Goal: Contribute content: Contribute content

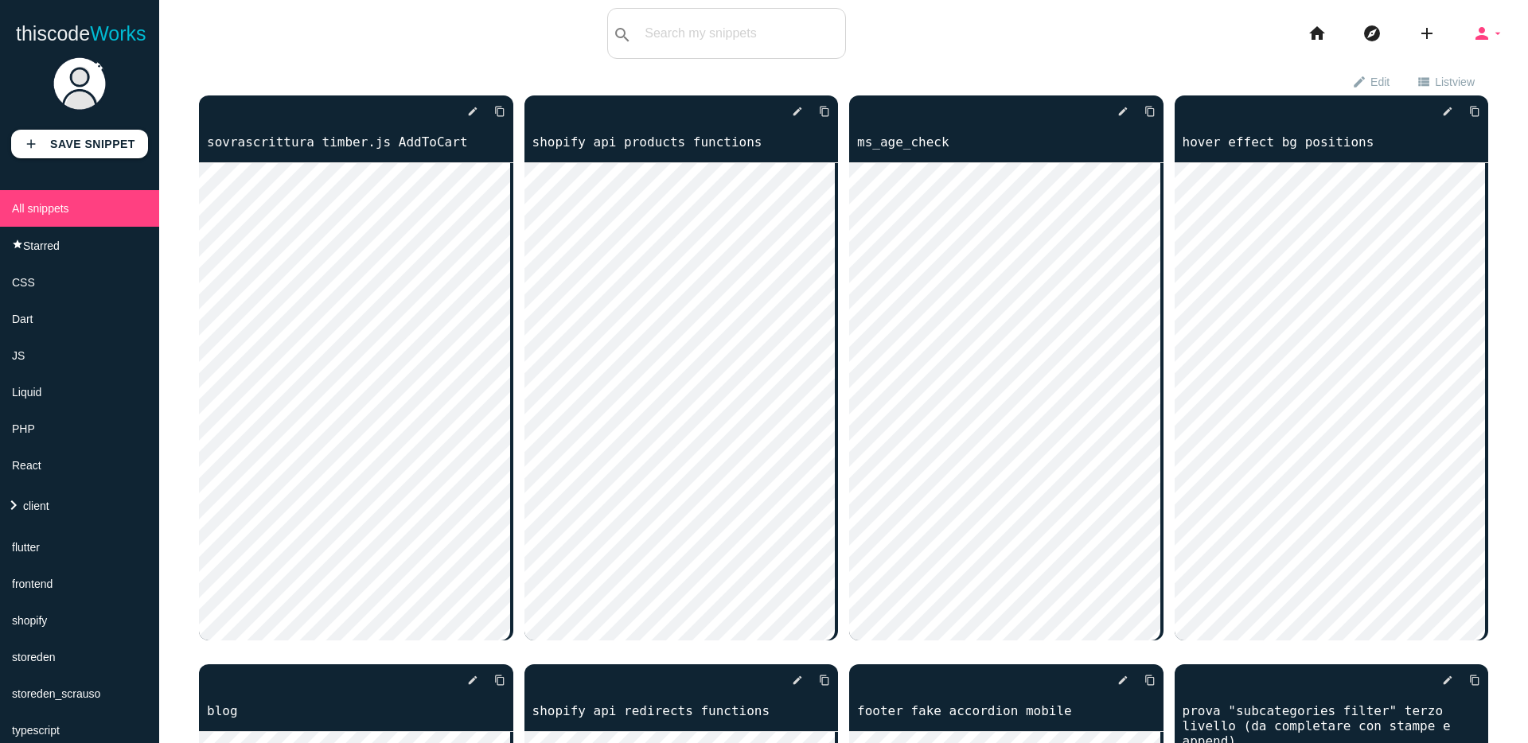
click at [1472, 45] on icon "person" at bounding box center [1481, 33] width 19 height 51
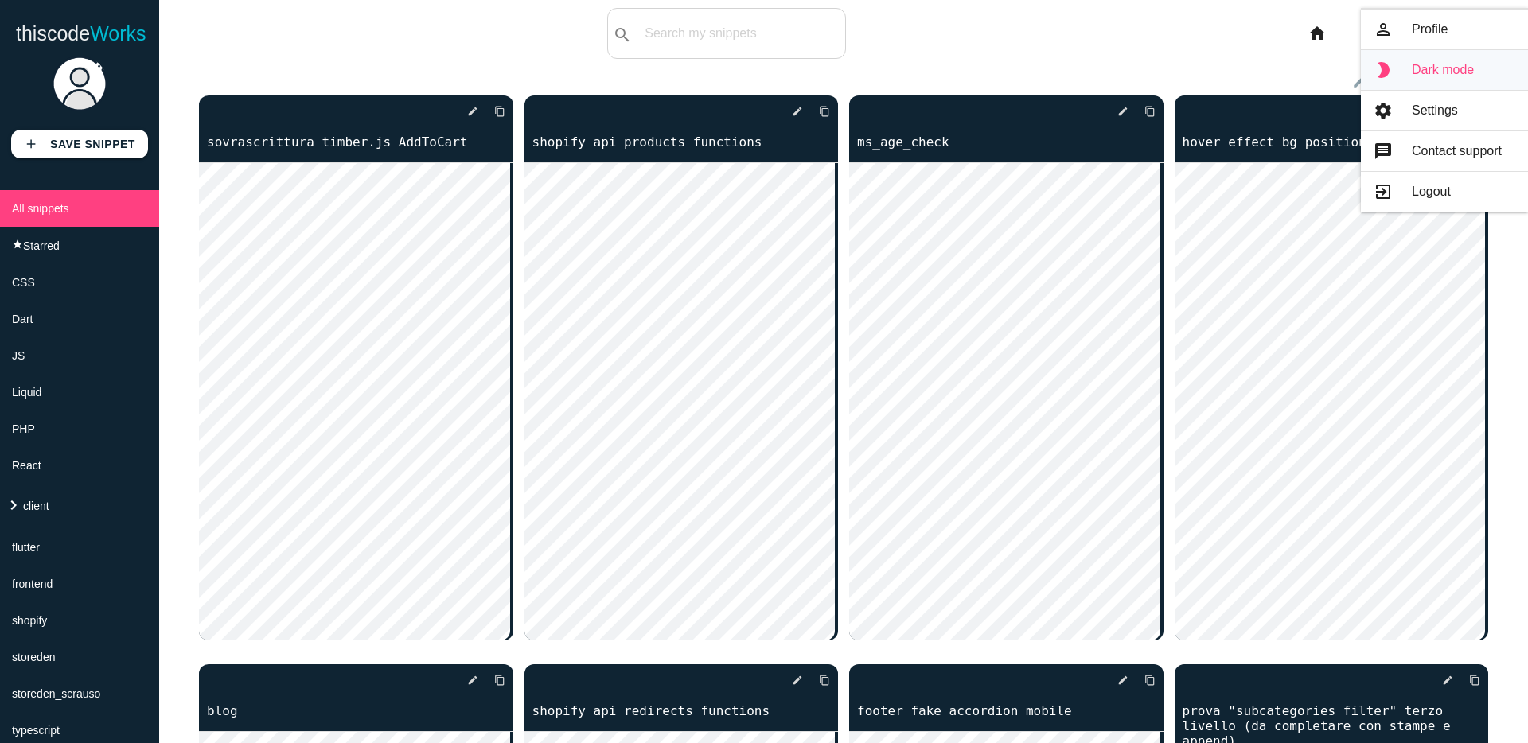
click at [1416, 82] on link "brightness_2 Dark mode" at bounding box center [1443, 70] width 167 height 40
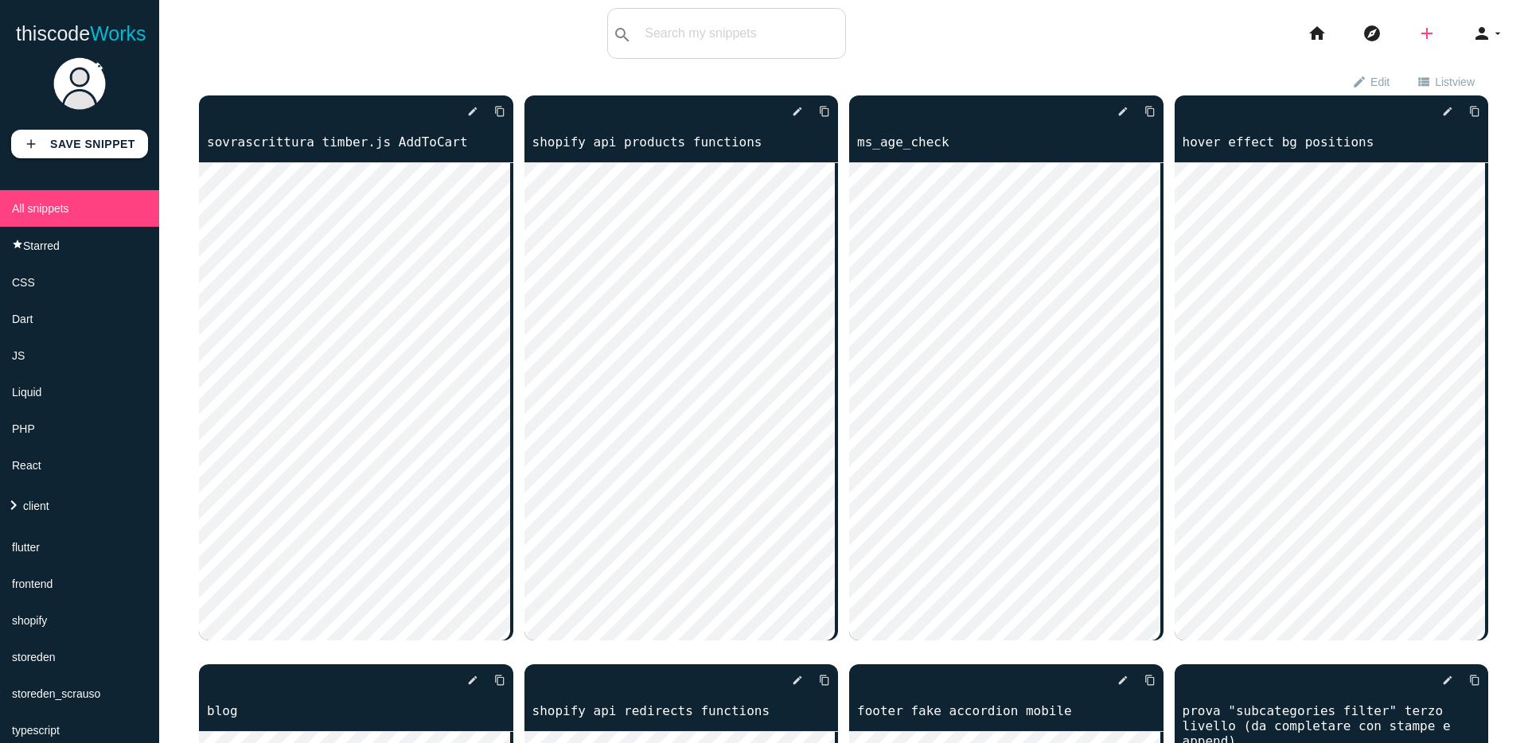
click at [1421, 36] on icon "add" at bounding box center [1426, 33] width 19 height 51
click at [1448, 37] on link "code Snippet" at bounding box center [1460, 28] width 111 height 40
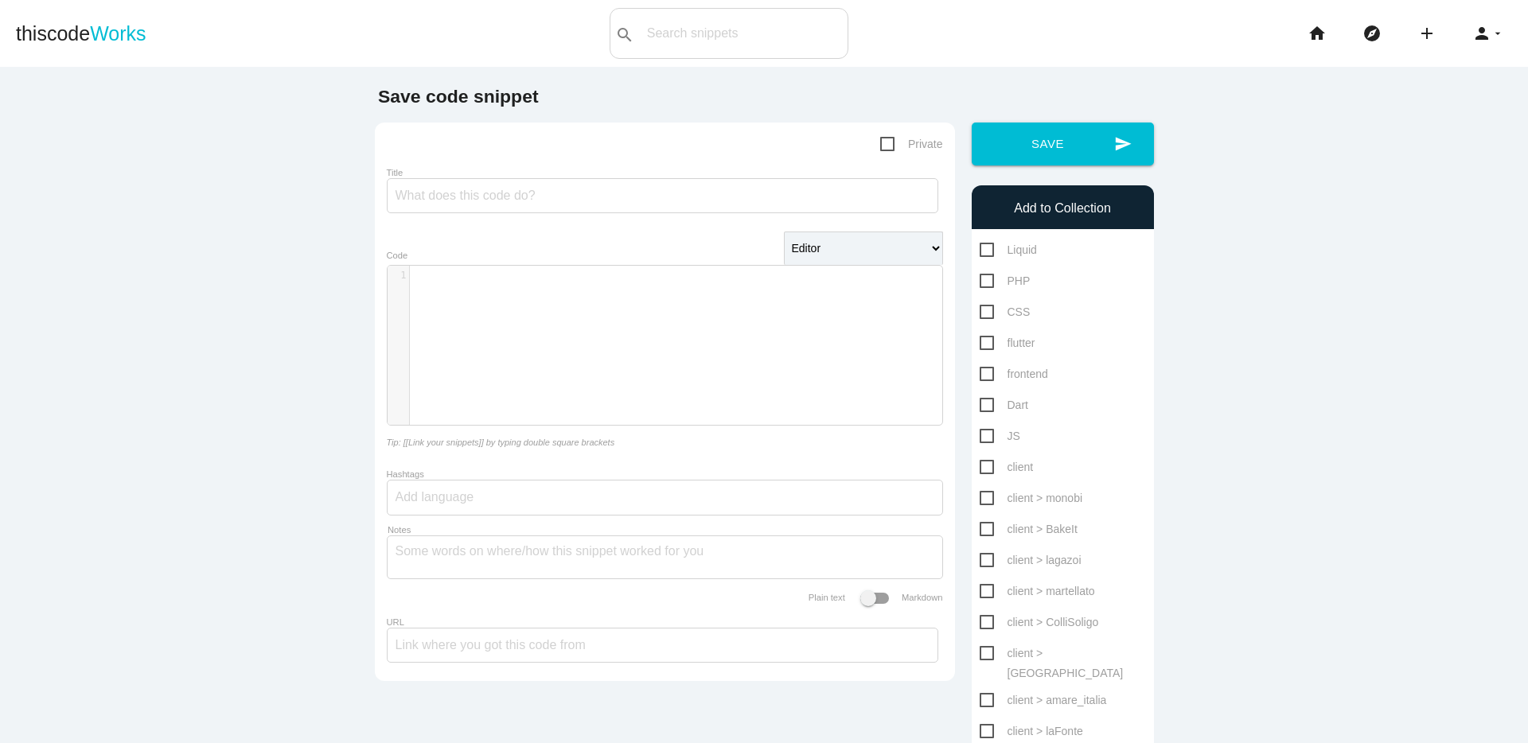
click at [1472, 31] on icon "person" at bounding box center [1481, 33] width 19 height 51
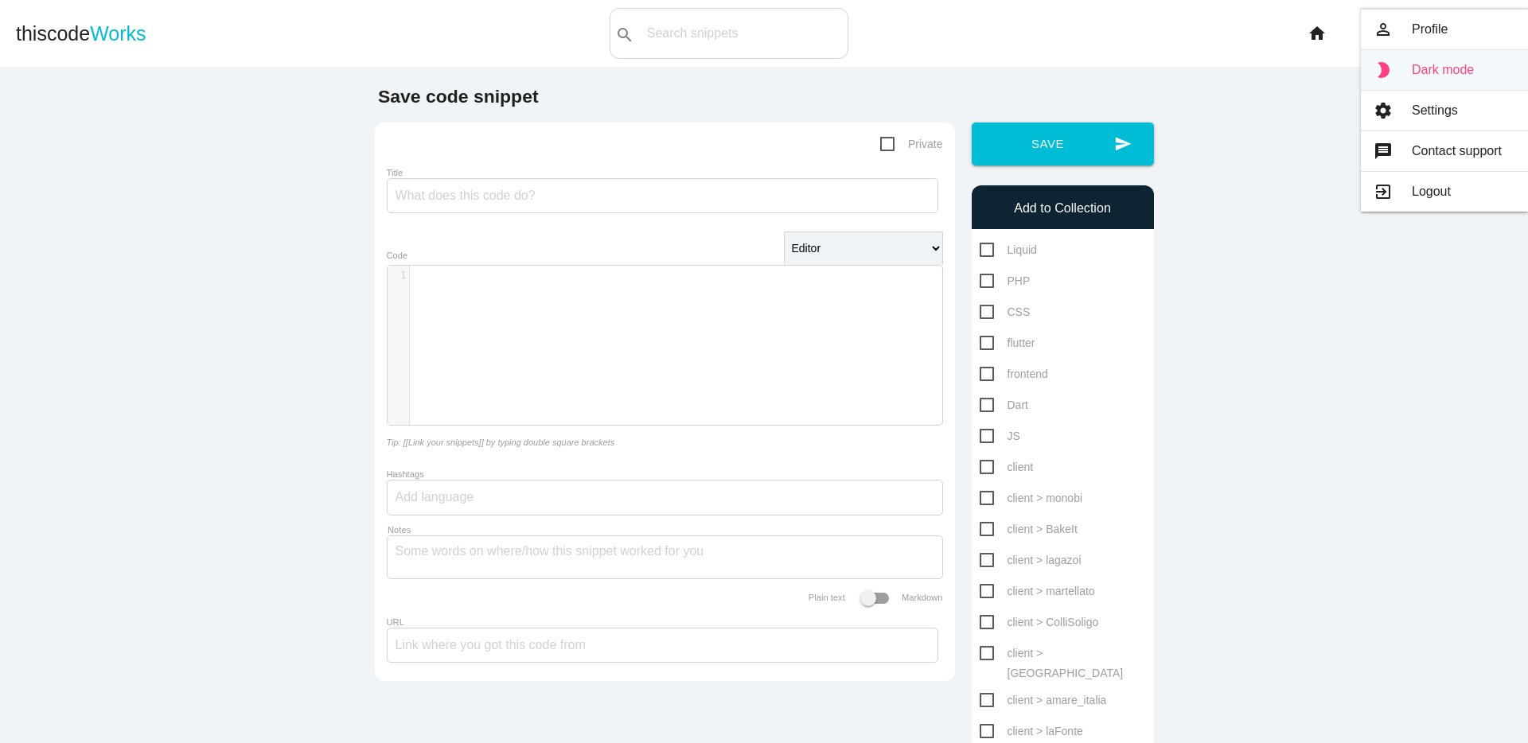
click at [1427, 79] on link "brightness_2 Dark mode" at bounding box center [1443, 70] width 167 height 40
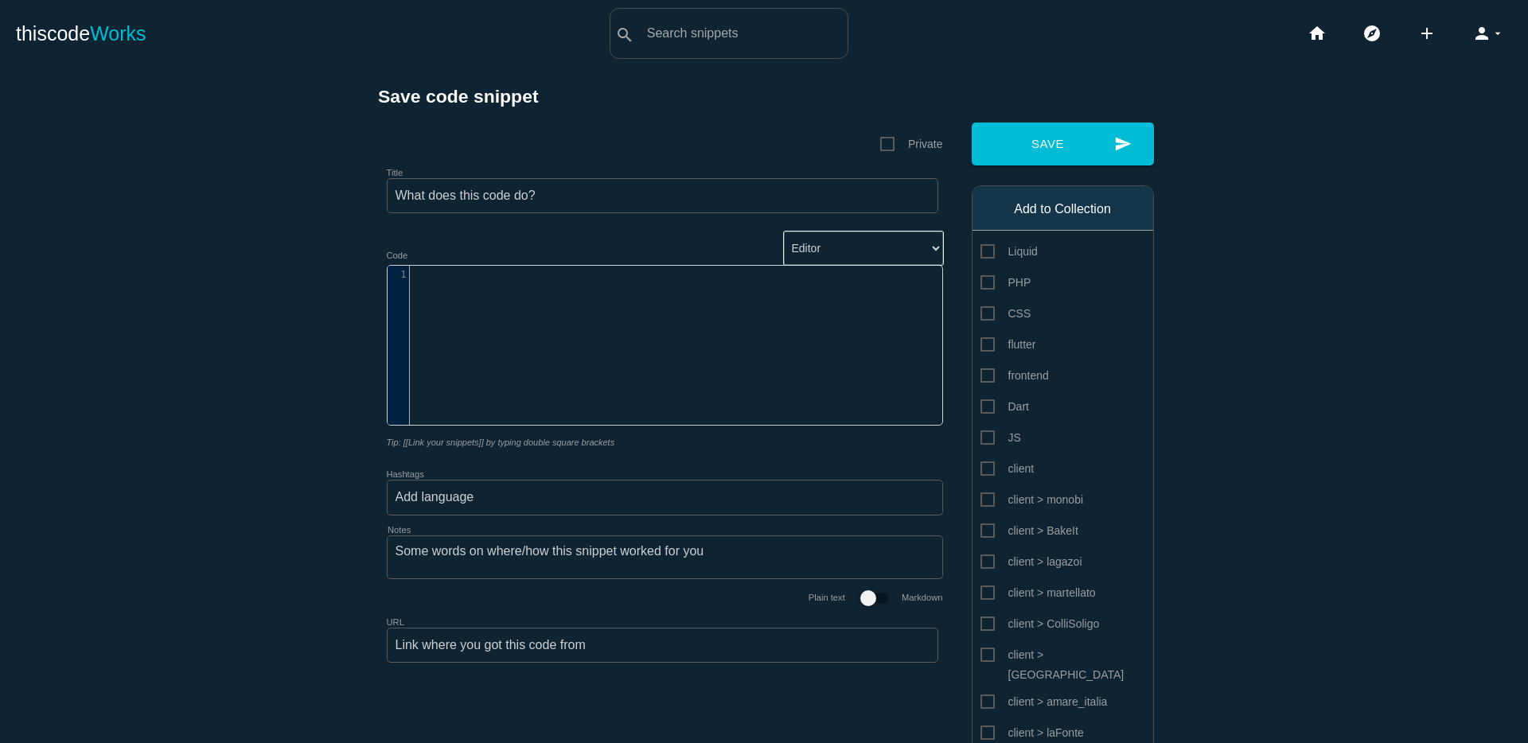
click at [862, 262] on select "Editor HTML Editor Javascript Editor PHP Editor Python Editor" at bounding box center [863, 248] width 159 height 33
select select "javascript"
click at [784, 232] on select "Editor HTML Editor Javascript Editor PHP Editor Python Editor" at bounding box center [863, 248] width 159 height 33
click at [521, 298] on div "​ x 1 ​" at bounding box center [676, 357] width 578 height 183
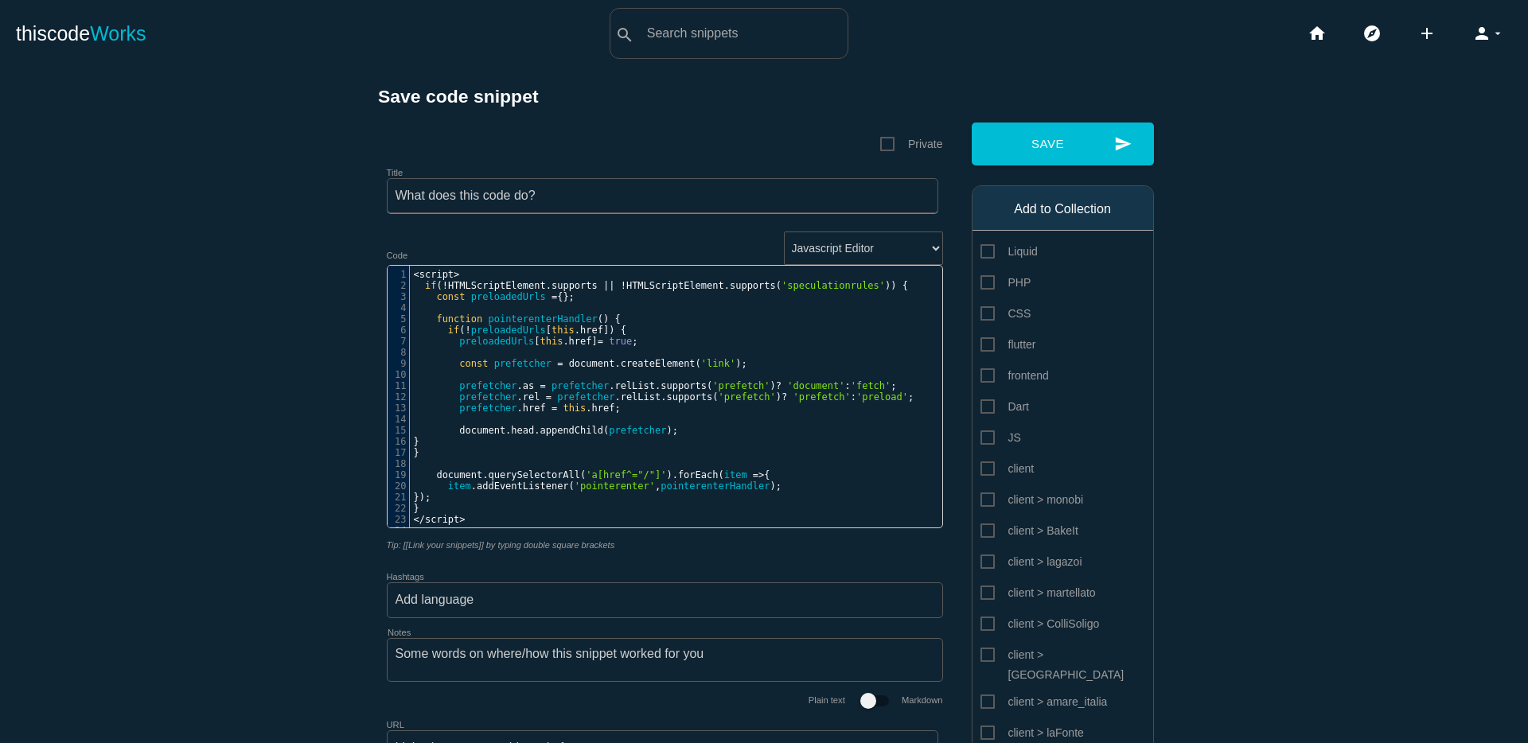
click at [595, 195] on input "Title" at bounding box center [662, 195] width 551 height 35
type input "v"
type input "script velocizzazione"
click at [887, 144] on span "Private" at bounding box center [911, 144] width 63 height 20
click at [887, 144] on input "Private" at bounding box center [885, 139] width 10 height 10
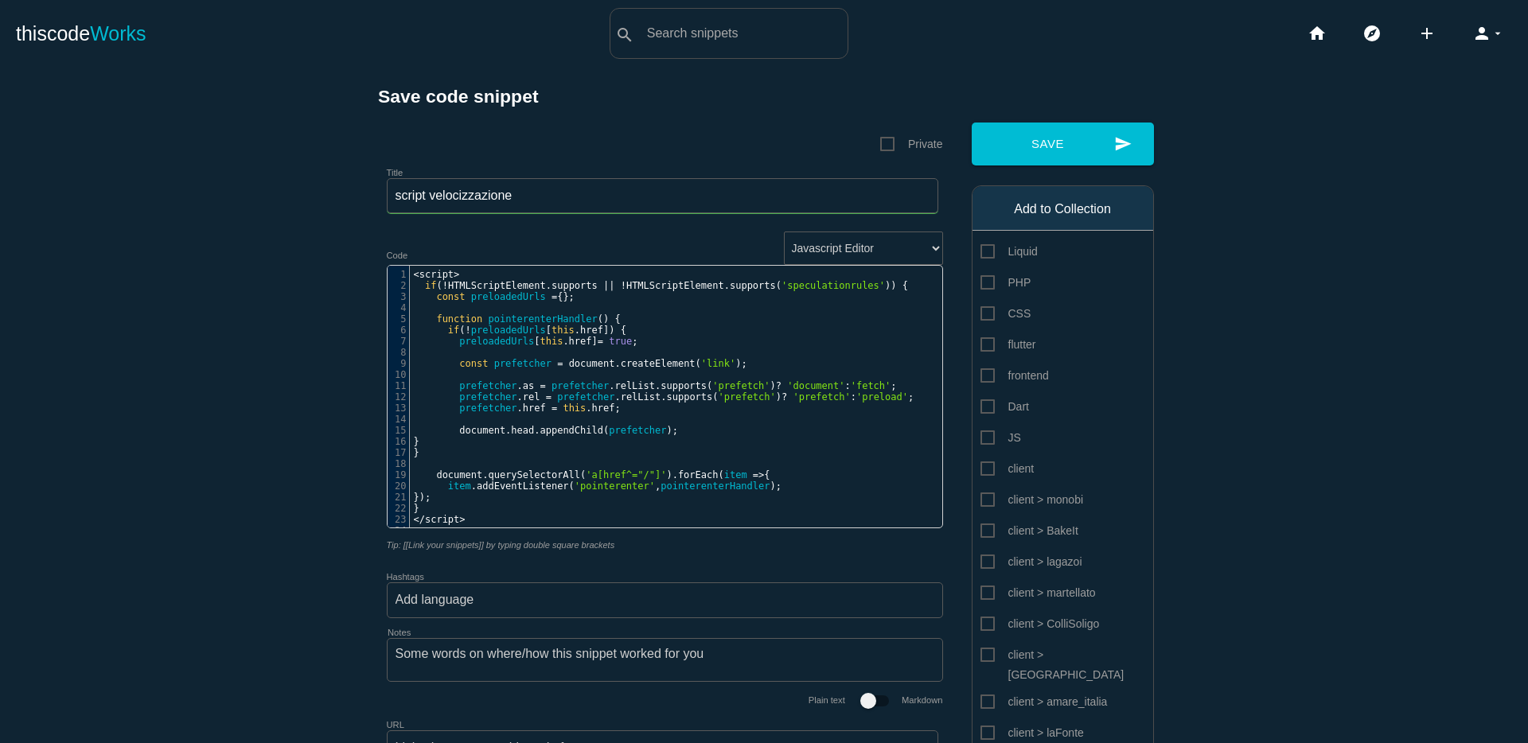
checkbox input "true"
drag, startPoint x: 976, startPoint y: 373, endPoint x: 982, endPoint y: 391, distance: 19.1
click at [980, 373] on span "frontend" at bounding box center [1014, 376] width 68 height 20
click at [980, 373] on input "frontend" at bounding box center [985, 371] width 10 height 10
checkbox input "true"
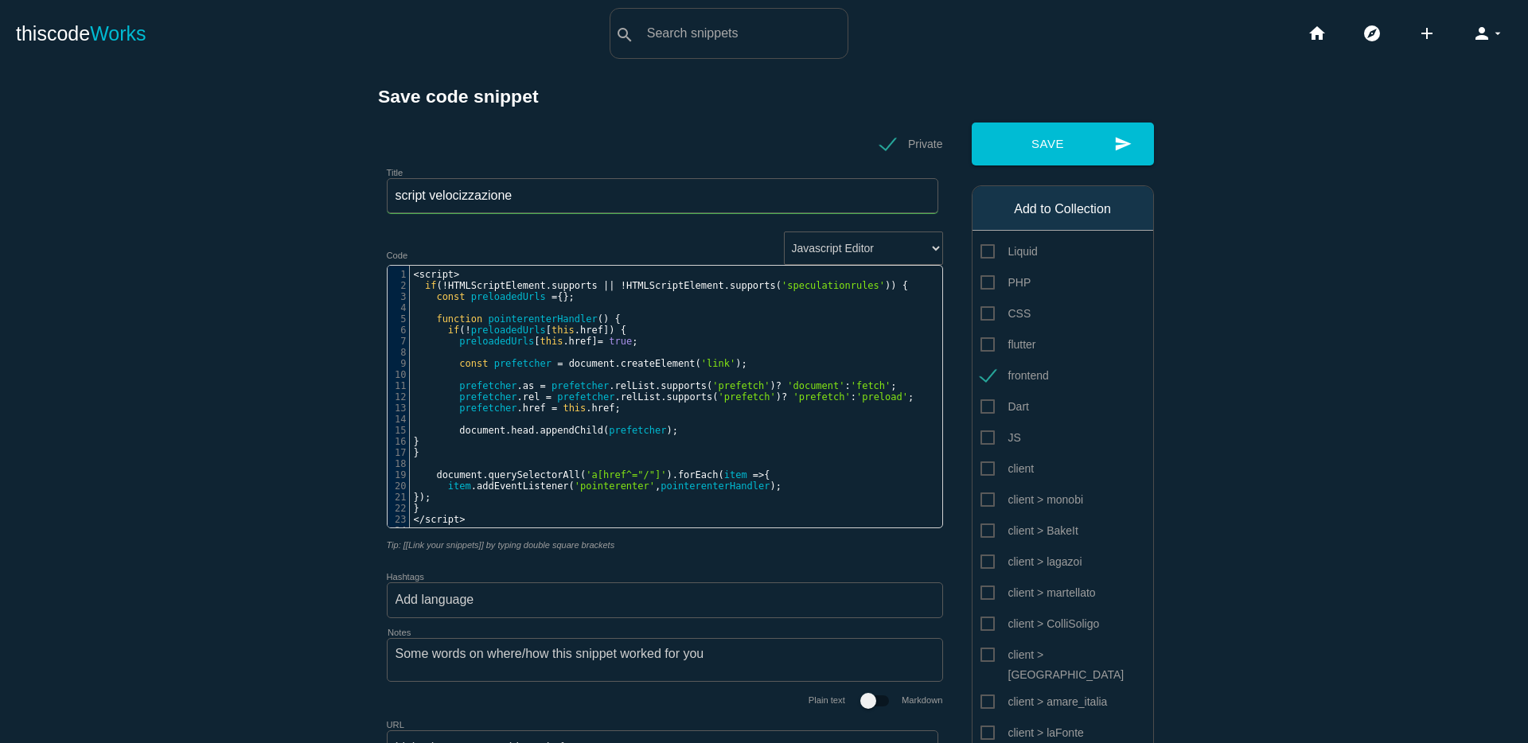
click at [983, 441] on span "JS" at bounding box center [1000, 438] width 41 height 20
click at [983, 438] on input "JS" at bounding box center [985, 433] width 10 height 10
checkbox input "true"
click at [1077, 144] on button "send Save" at bounding box center [1062, 144] width 182 height 43
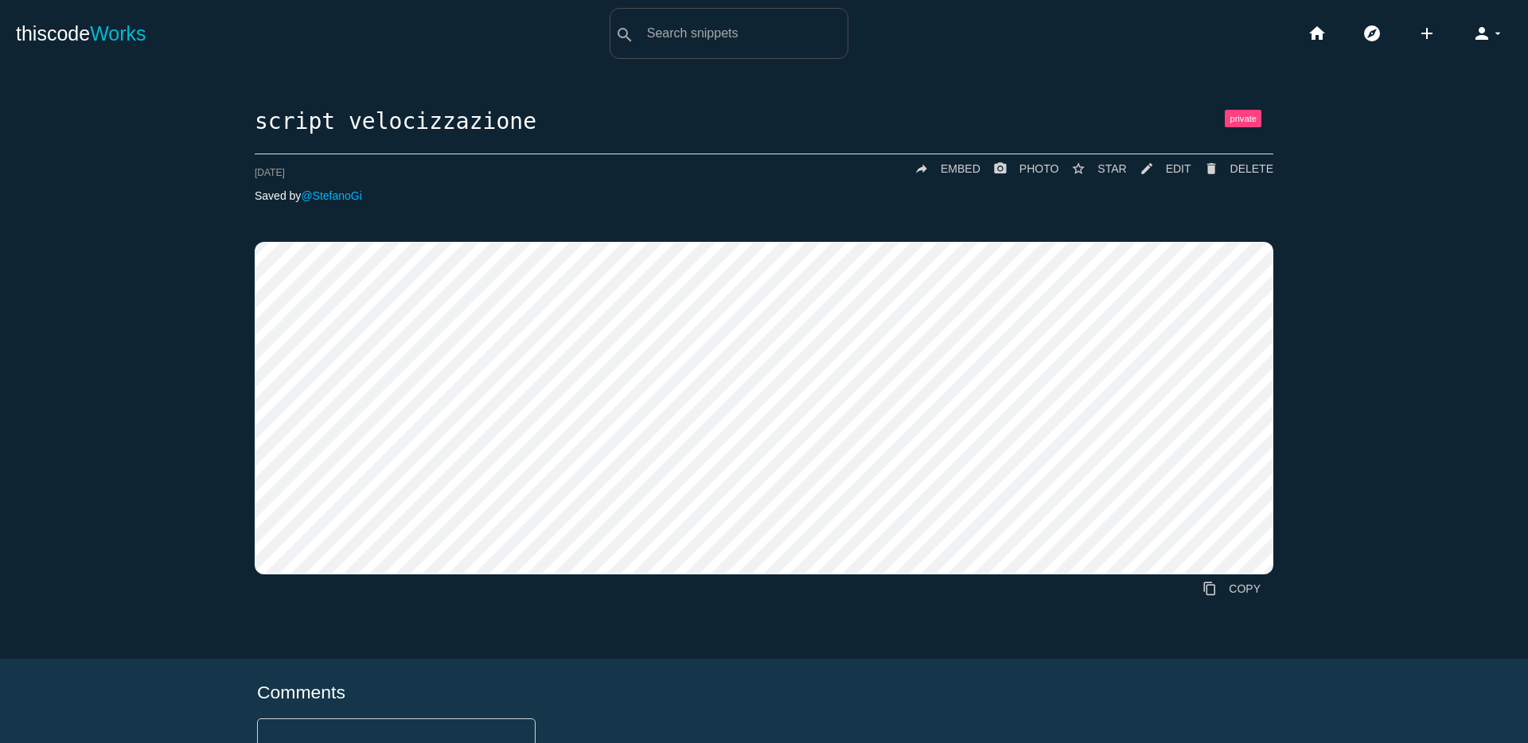
click at [1268, 169] on div "script velocizzazione delete DELETE mode_edit EDIT 68b1507861007f0014ffced9 sta…" at bounding box center [764, 384] width 1496 height 548
click at [1248, 169] on span "DELETE" at bounding box center [1251, 168] width 43 height 13
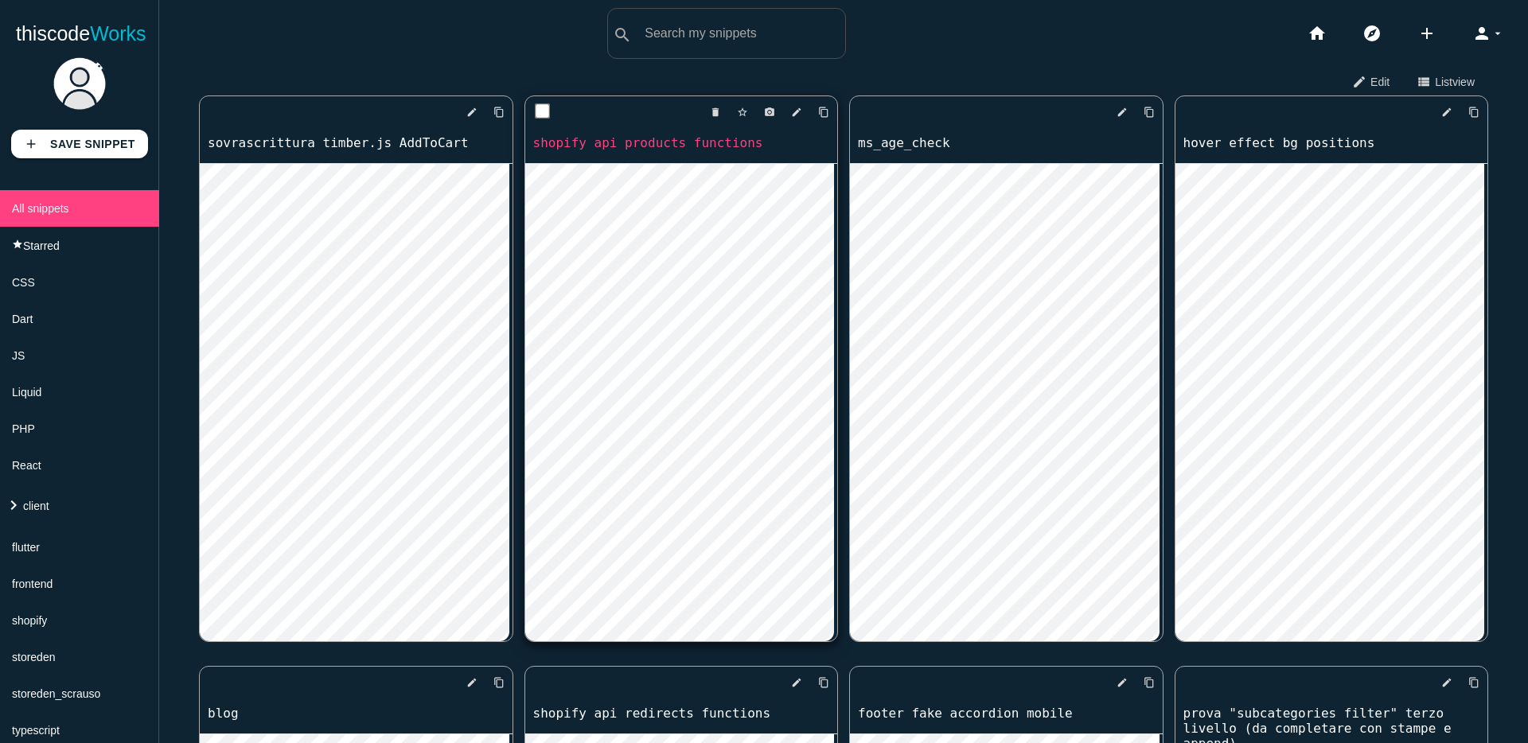
click at [749, 150] on link "shopify api products functions" at bounding box center [681, 143] width 313 height 18
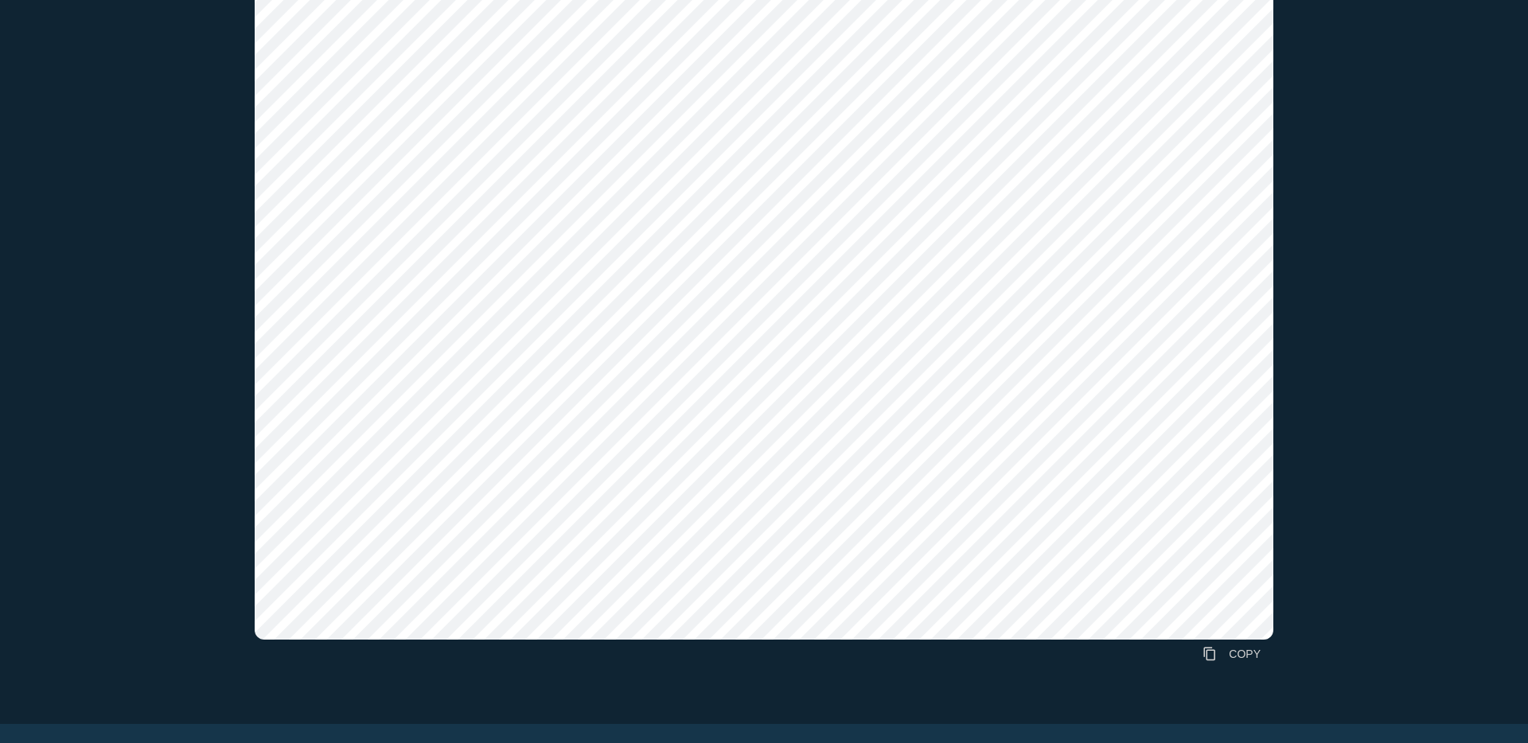
scroll to position [650, 0]
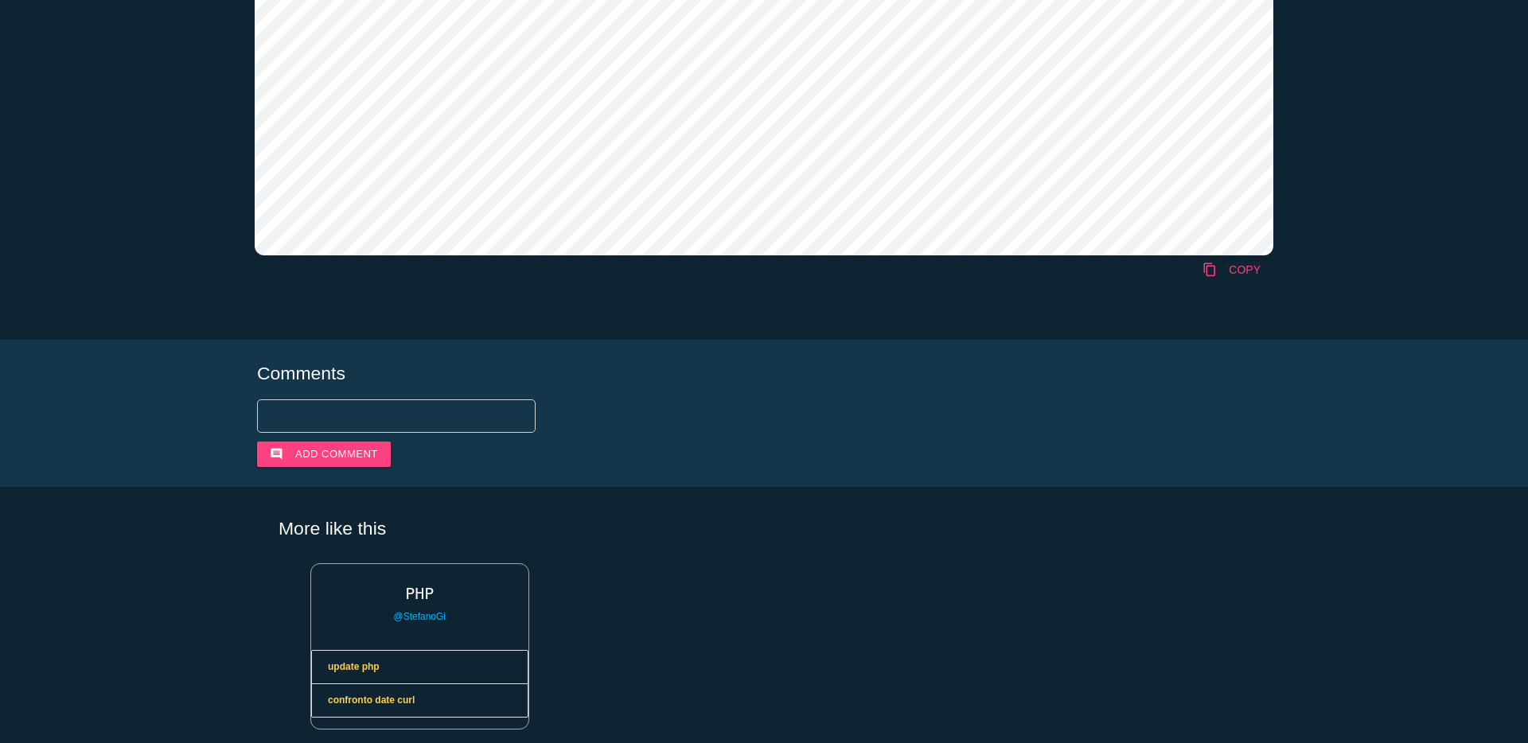
click at [1224, 280] on link "content_copy COPY" at bounding box center [1231, 269] width 84 height 29
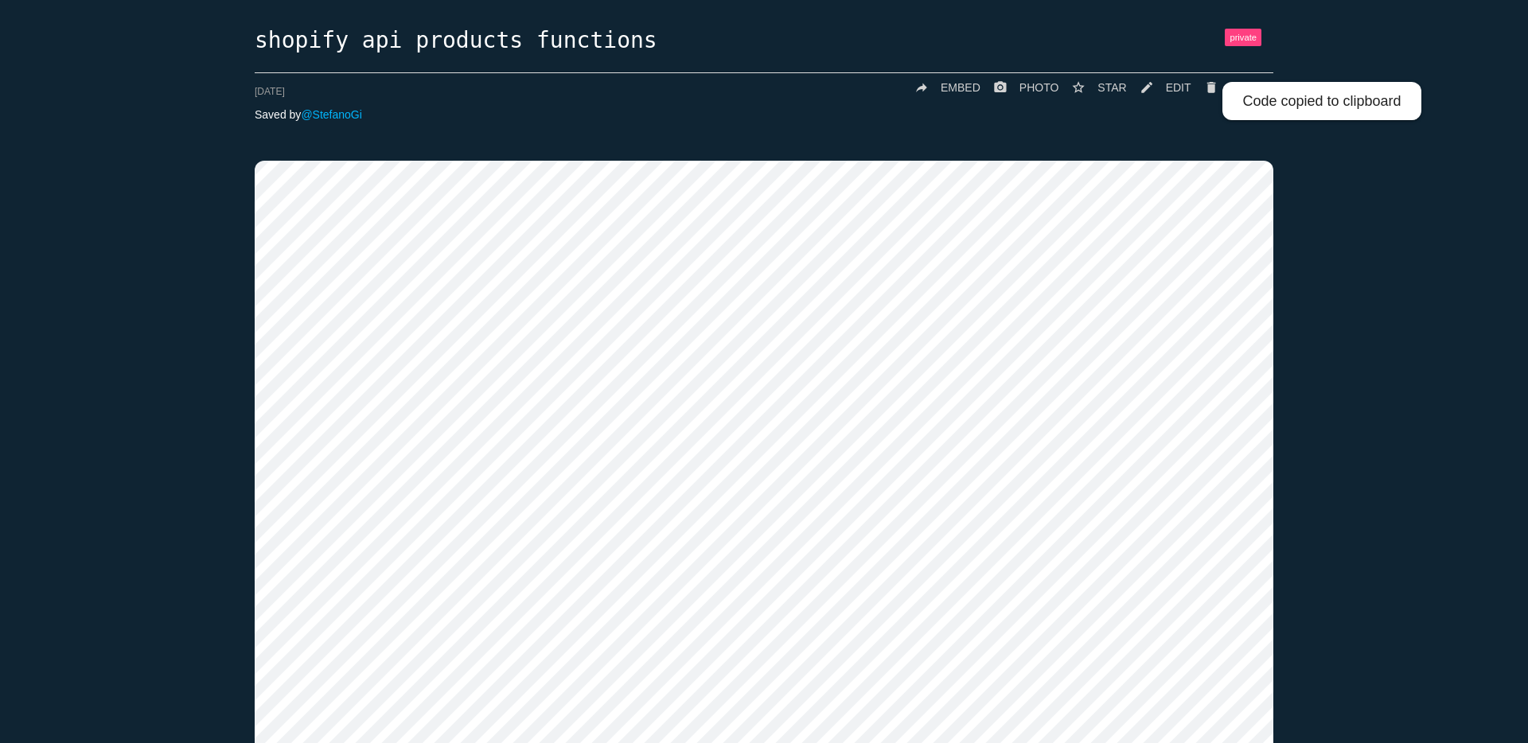
scroll to position [0, 0]
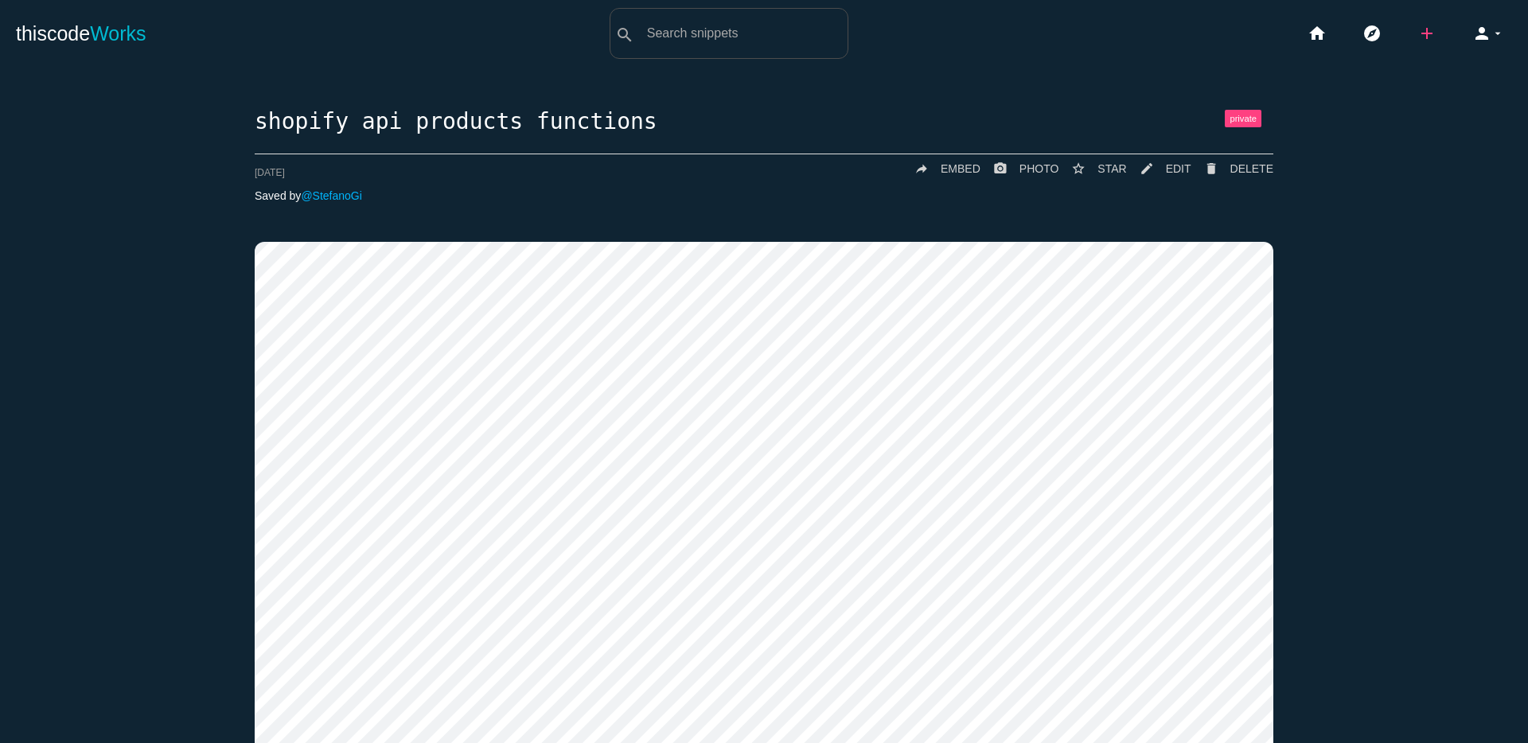
click at [1417, 32] on icon "add" at bounding box center [1426, 33] width 19 height 51
click at [1186, 180] on link "mode_edit EDIT" at bounding box center [1159, 168] width 64 height 29
click at [1172, 169] on span "EDIT" at bounding box center [1178, 168] width 25 height 13
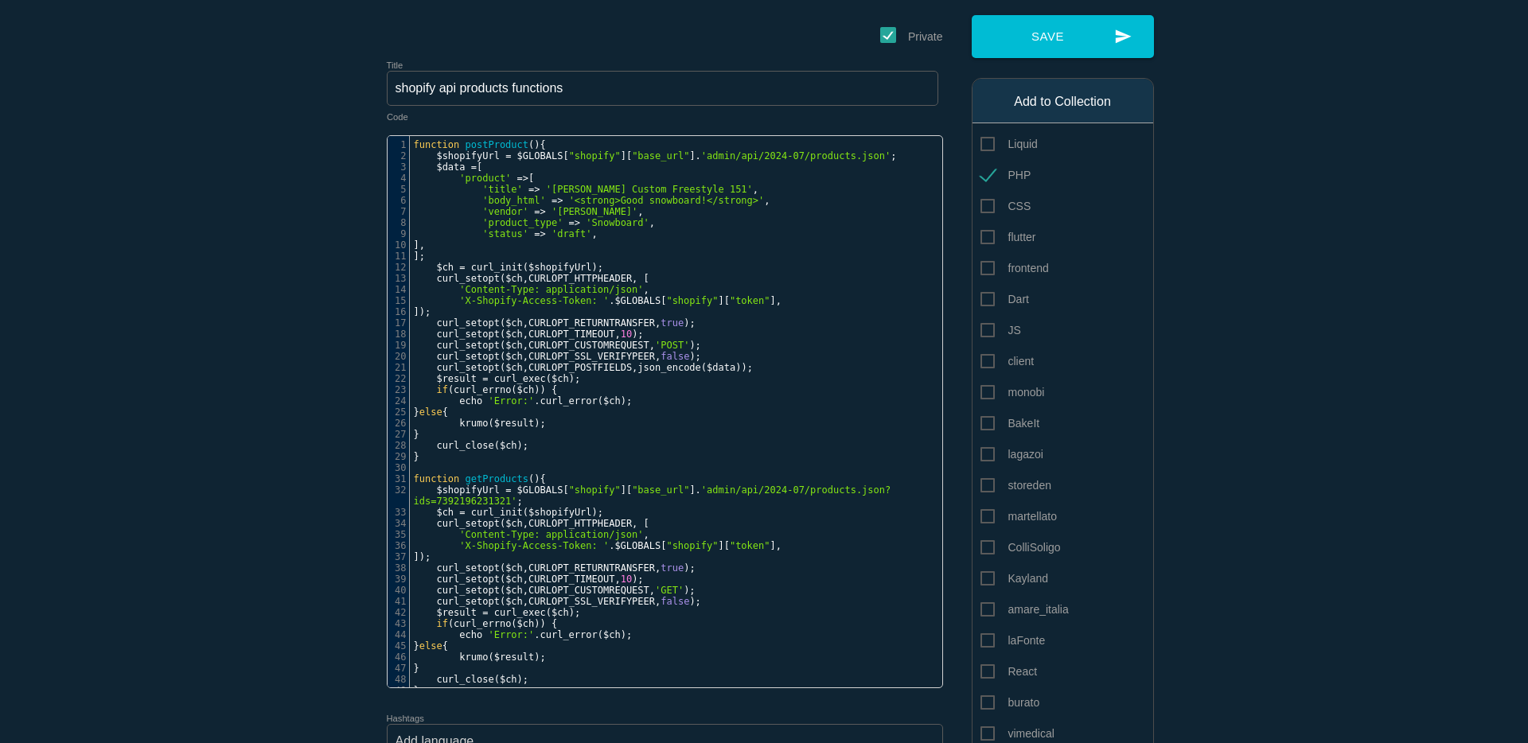
scroll to position [103, 0]
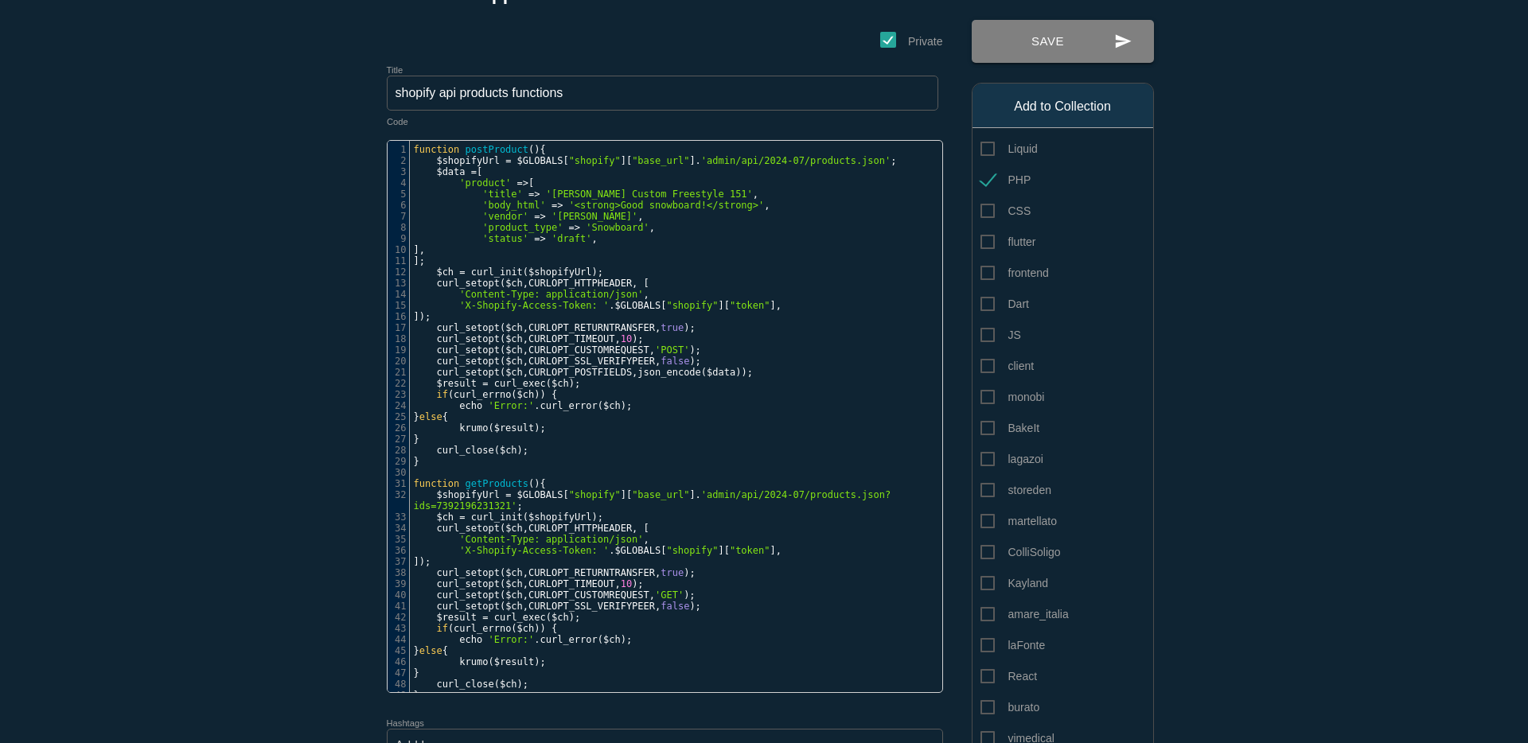
click at [1052, 45] on button "send Save" at bounding box center [1062, 41] width 182 height 43
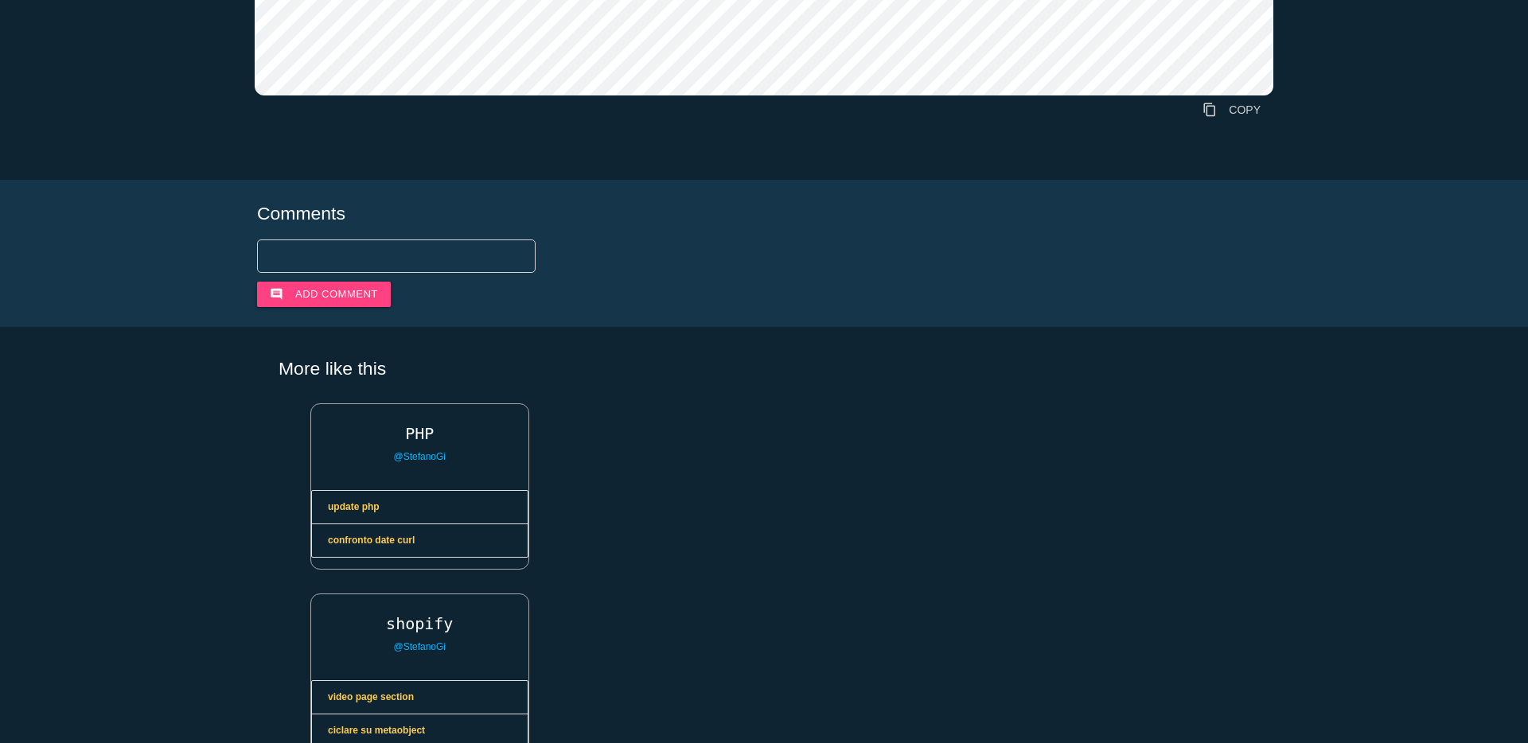
scroll to position [691, 0]
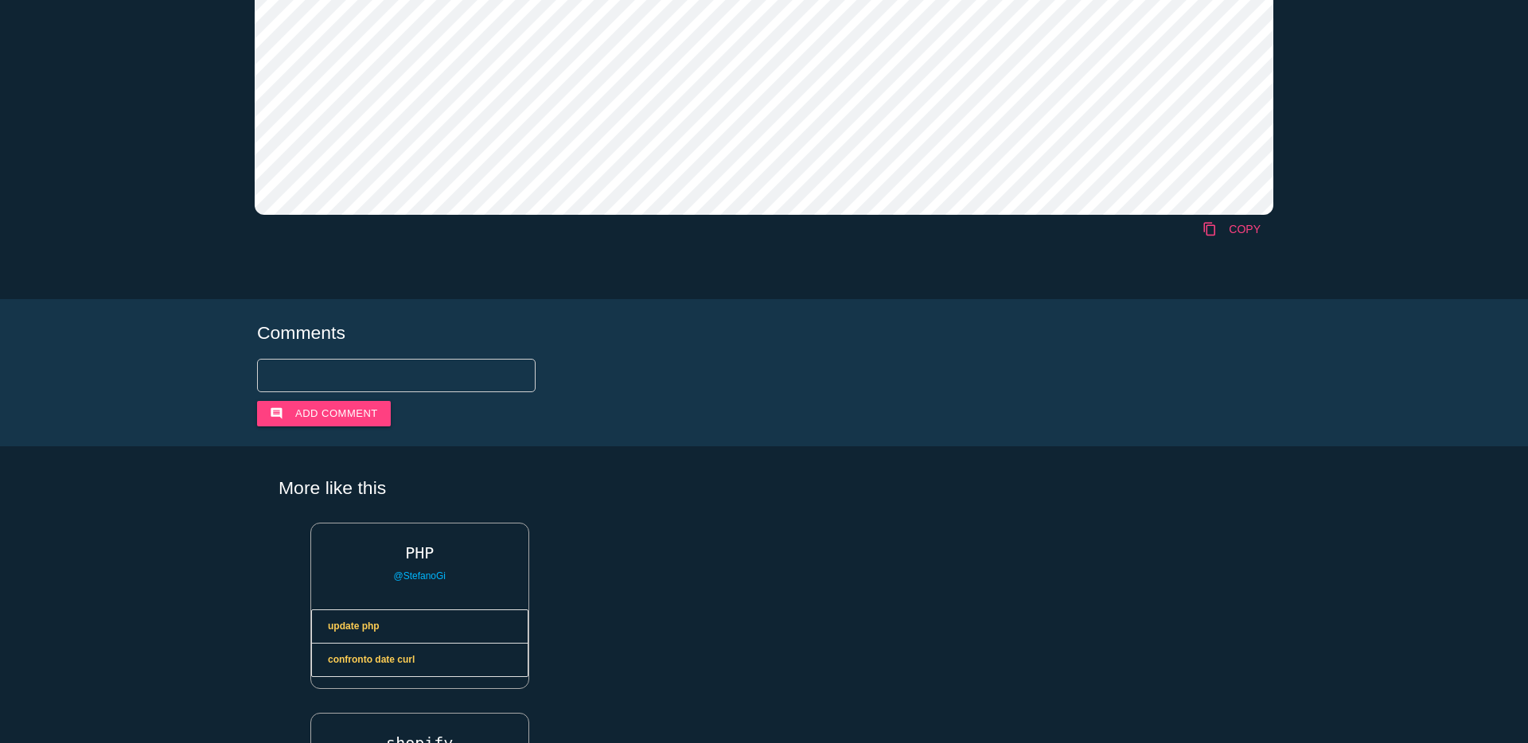
click at [1238, 227] on link "content_copy COPY" at bounding box center [1231, 229] width 84 height 29
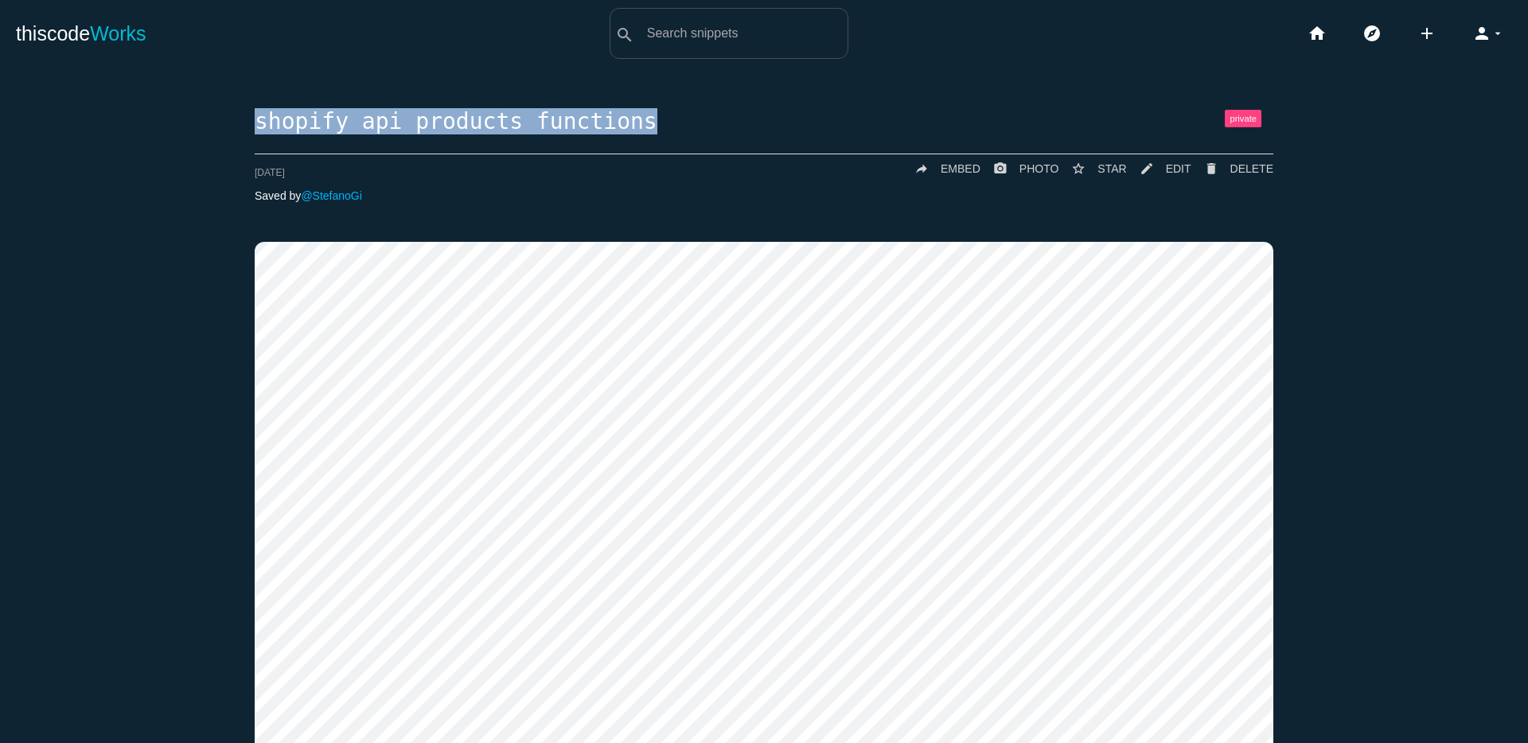
drag, startPoint x: 697, startPoint y: 119, endPoint x: 287, endPoint y: 102, distance: 410.1
copy h1 "shopify api products functions"
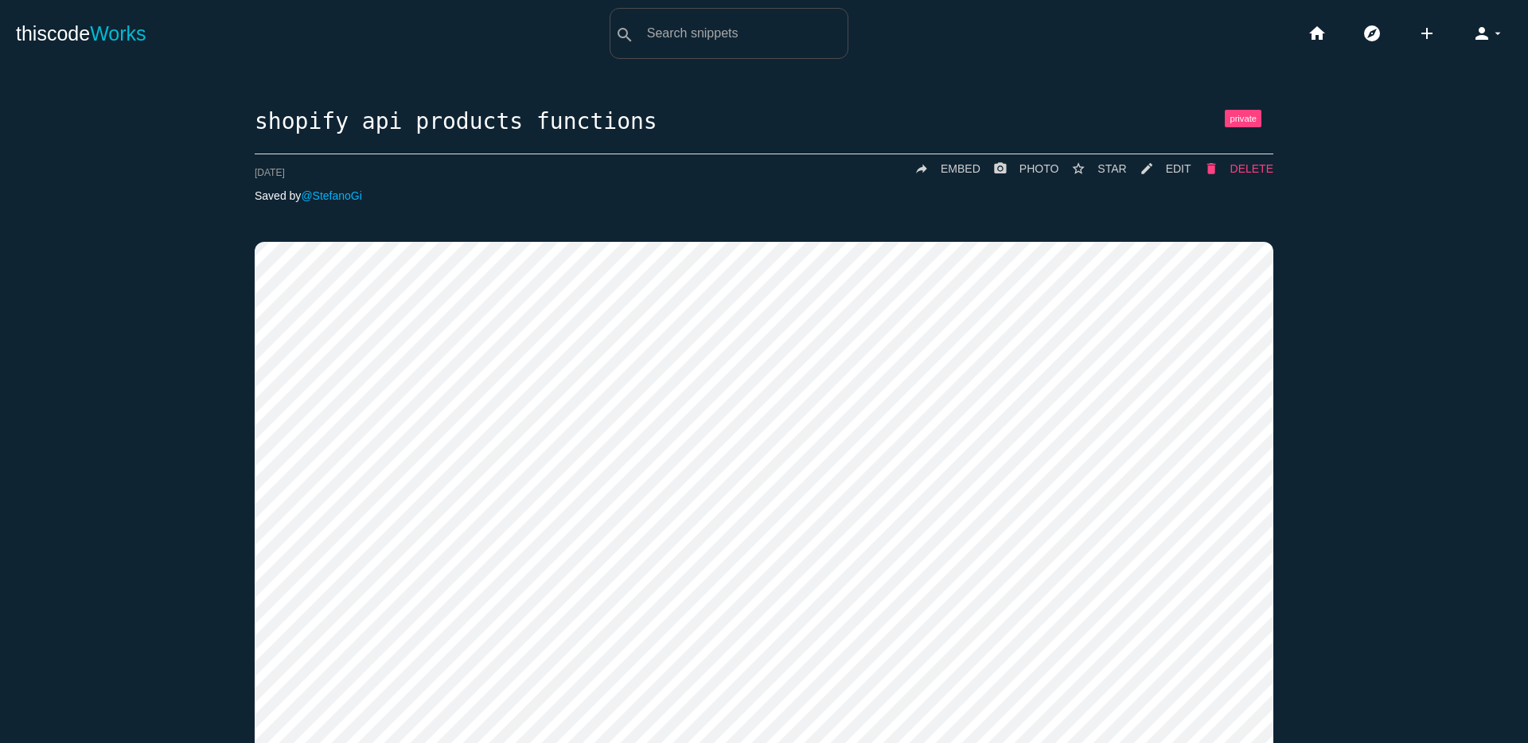
click at [1261, 165] on span "DELETE" at bounding box center [1251, 168] width 43 height 13
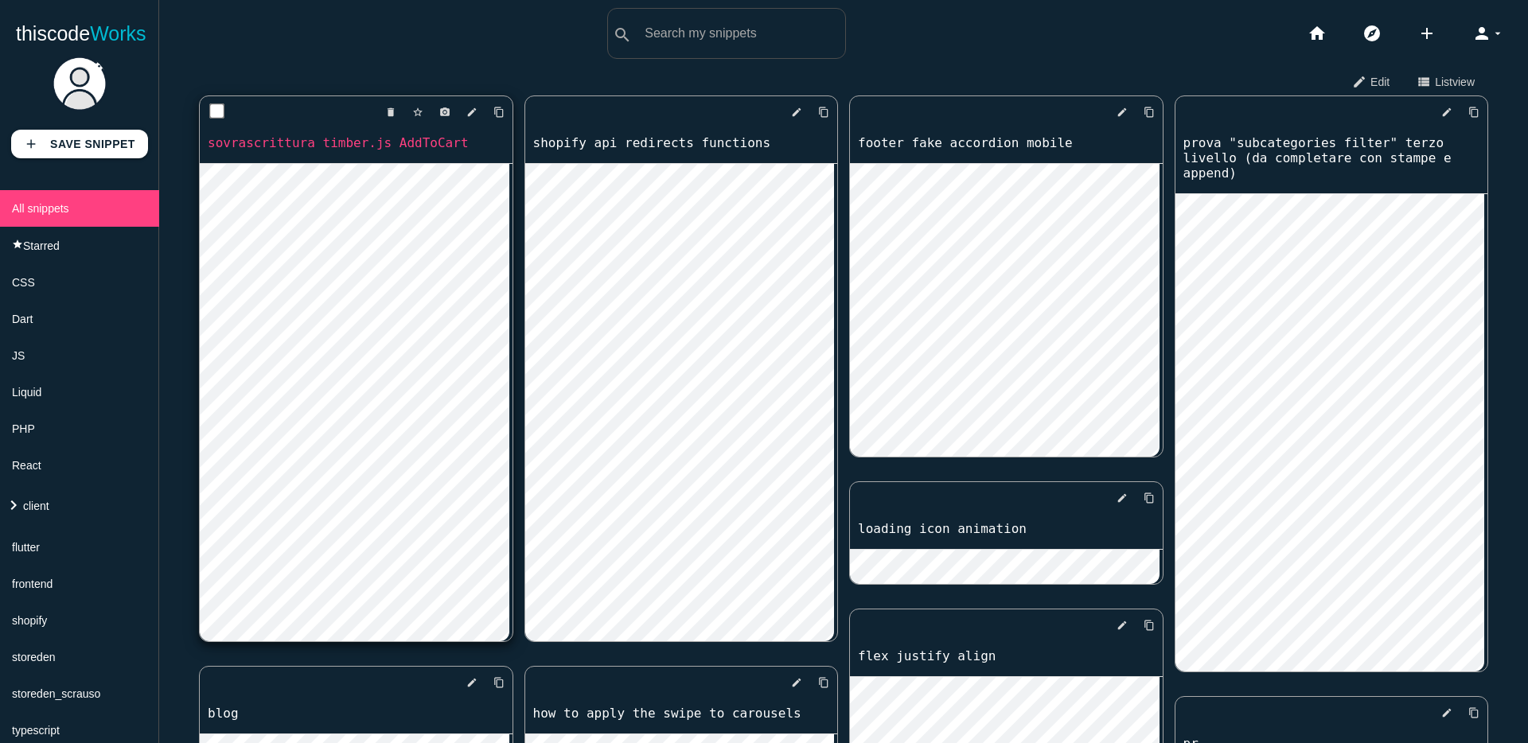
click at [333, 147] on link "sovrascrittura timber.js AddToCart" at bounding box center [356, 143] width 313 height 18
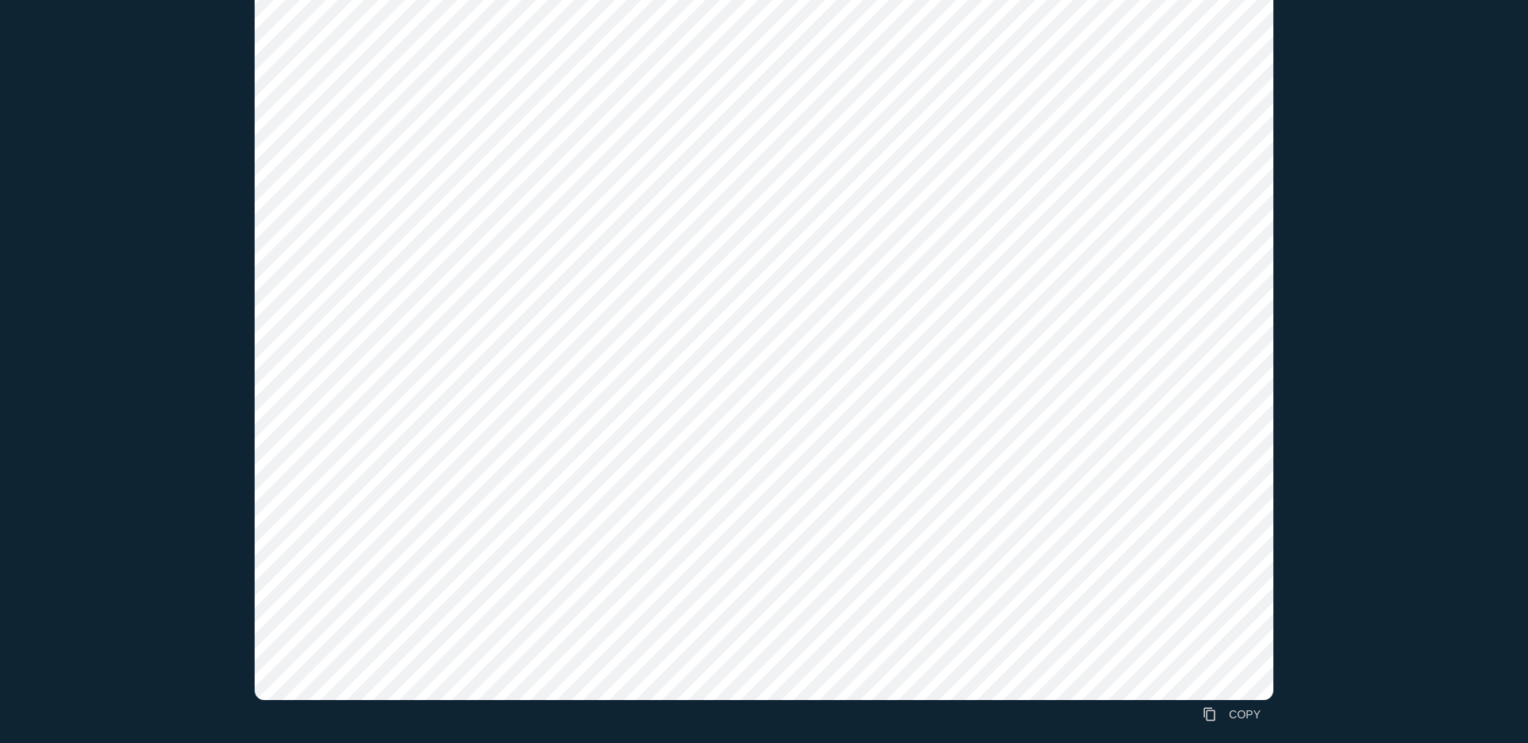
scroll to position [497, 0]
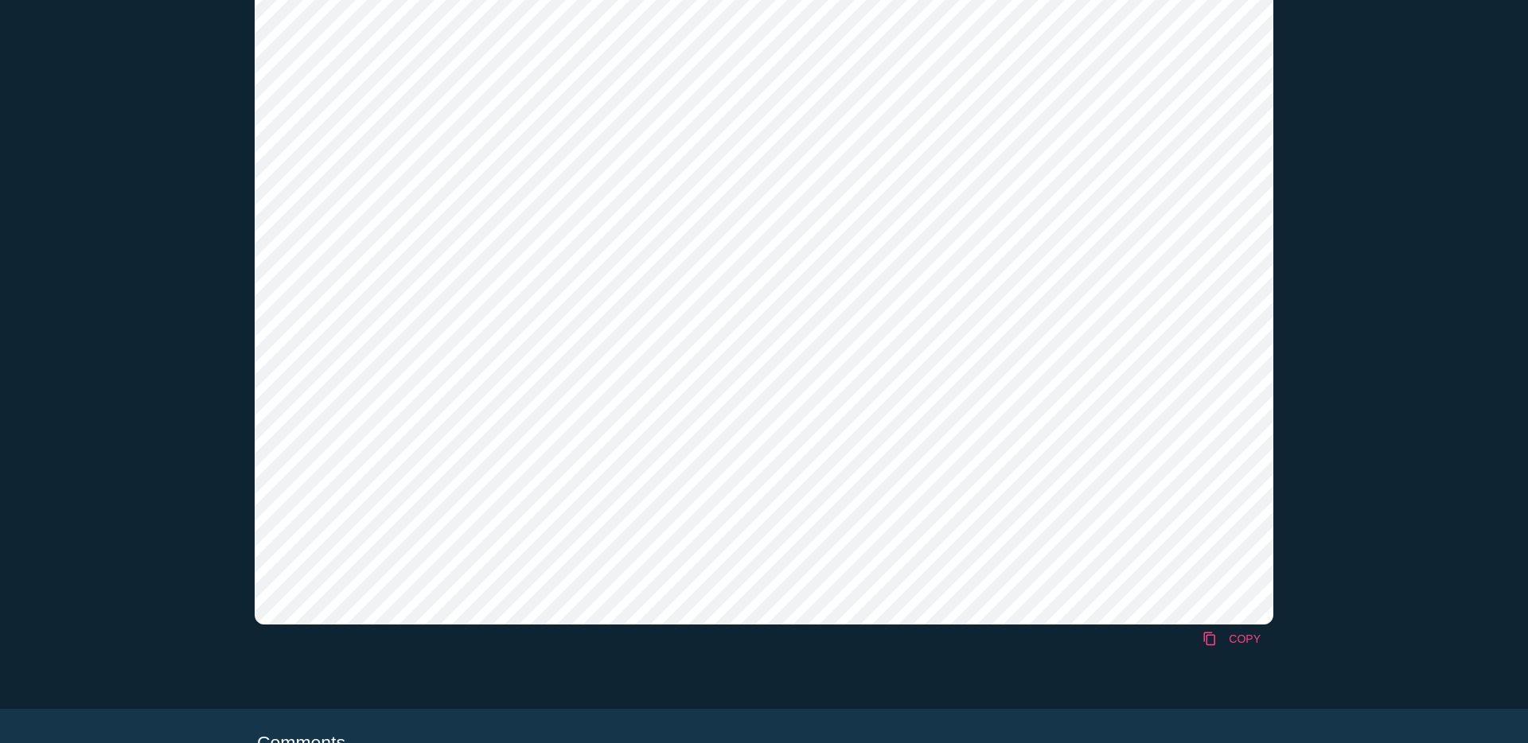
click at [1239, 645] on link "content_copy COPY" at bounding box center [1231, 639] width 84 height 29
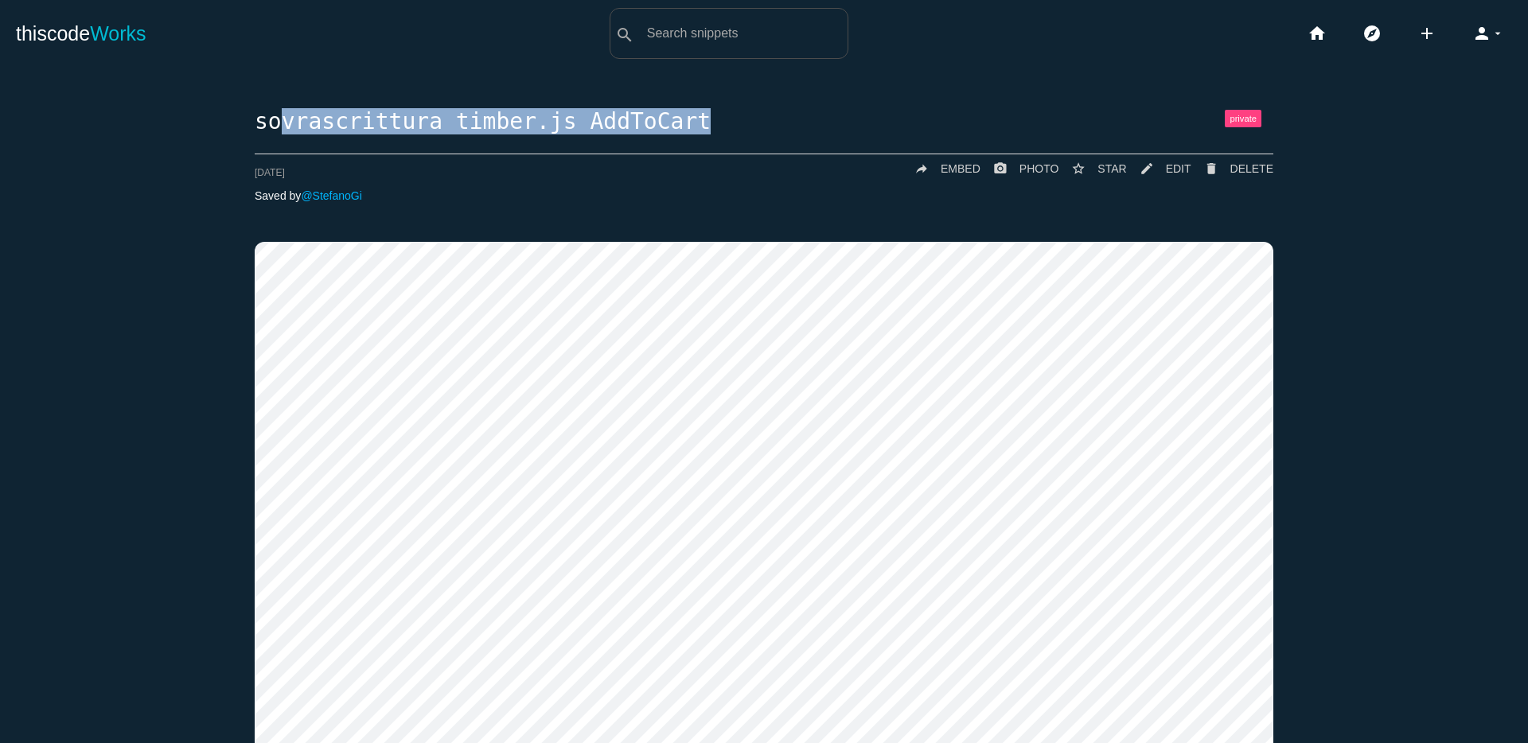
drag, startPoint x: 689, startPoint y: 137, endPoint x: 277, endPoint y: 124, distance: 412.3
click at [277, 124] on h1 "sovrascrittura timber.js AddToCart" at bounding box center [764, 122] width 1018 height 25
drag, startPoint x: 290, startPoint y: 123, endPoint x: 803, endPoint y: 128, distance: 512.4
click at [803, 128] on h1 "sovrascrittura timber.js AddToCart" at bounding box center [764, 122] width 1018 height 25
copy h1 "sovrascrittura timber.js AddToCart"
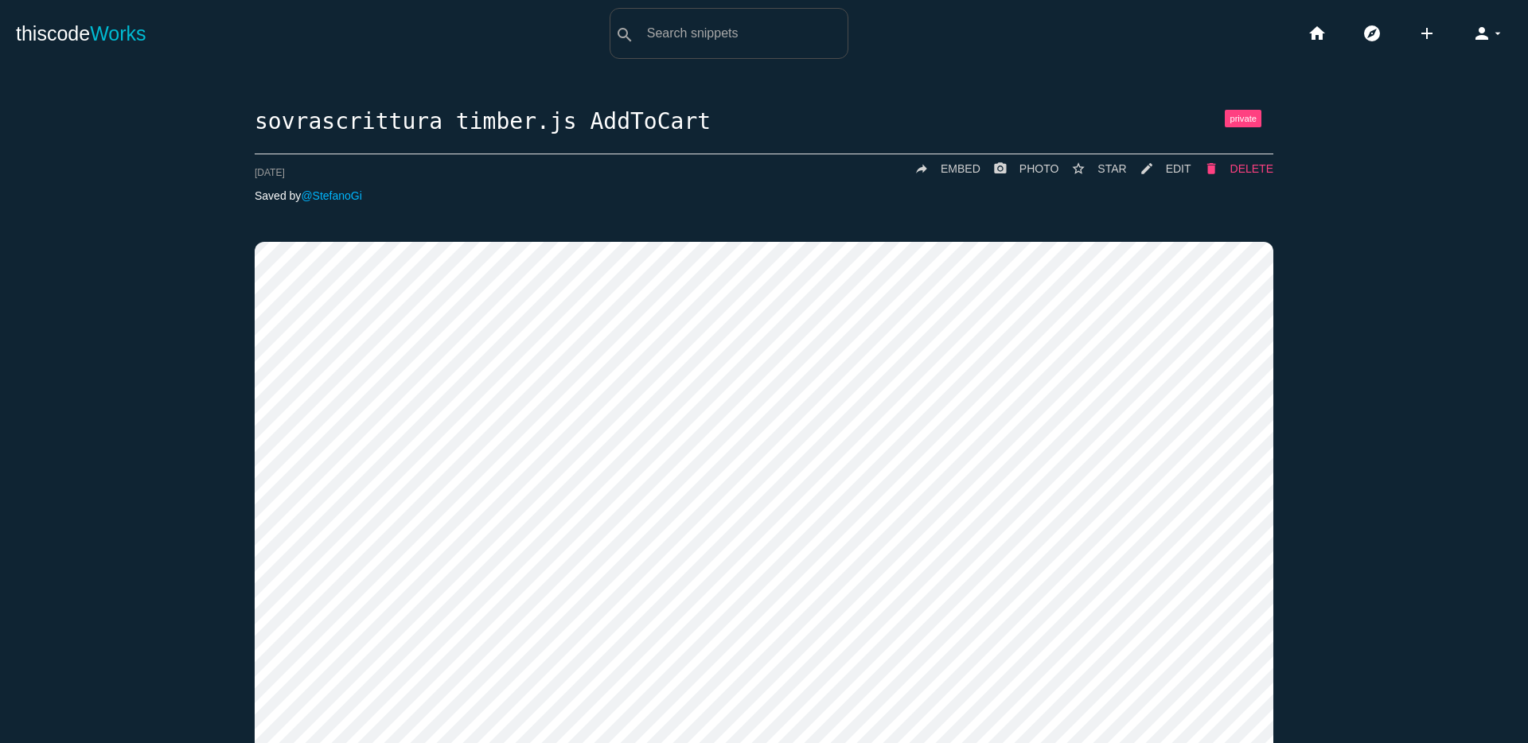
click at [1236, 169] on span "DELETE" at bounding box center [1251, 168] width 43 height 13
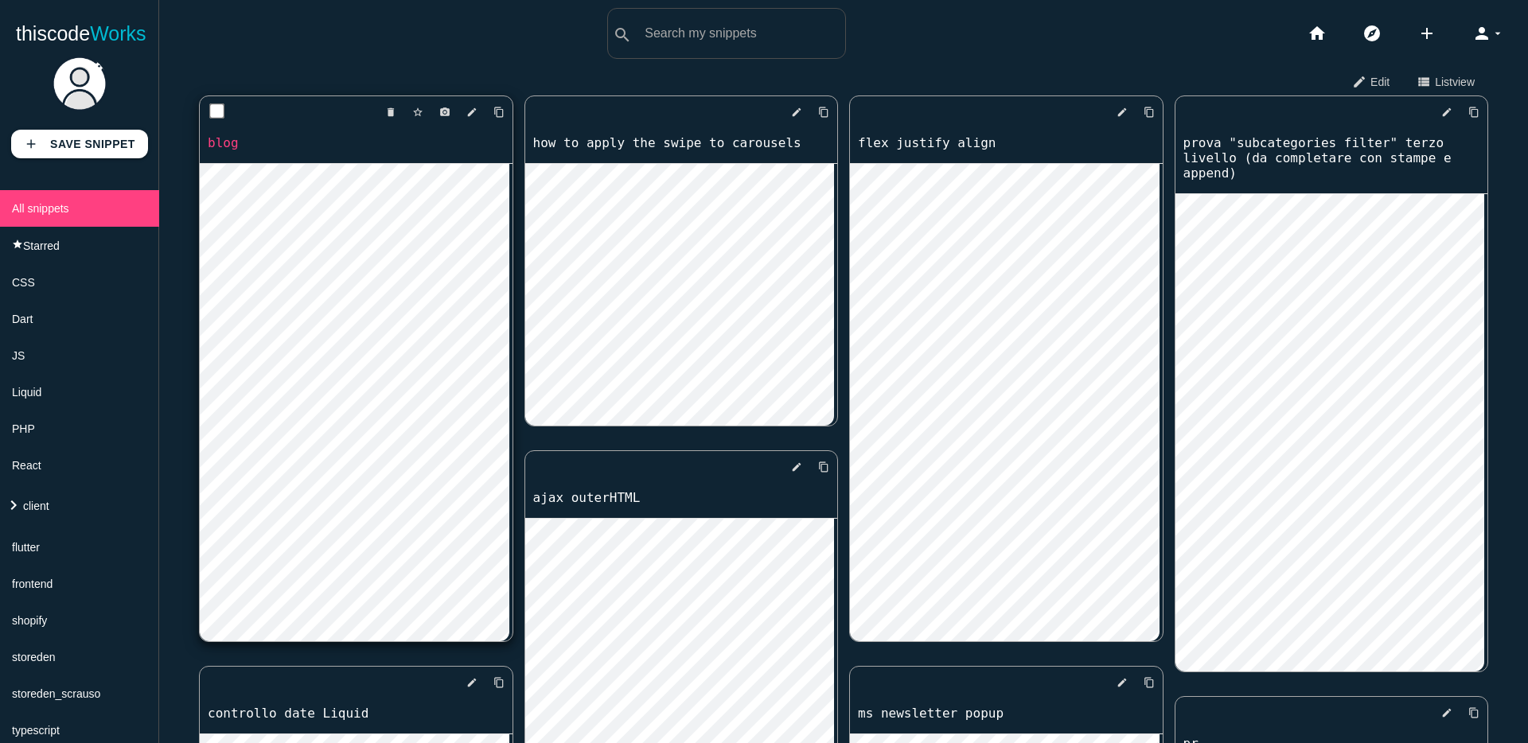
click at [235, 142] on link "blog" at bounding box center [356, 143] width 313 height 18
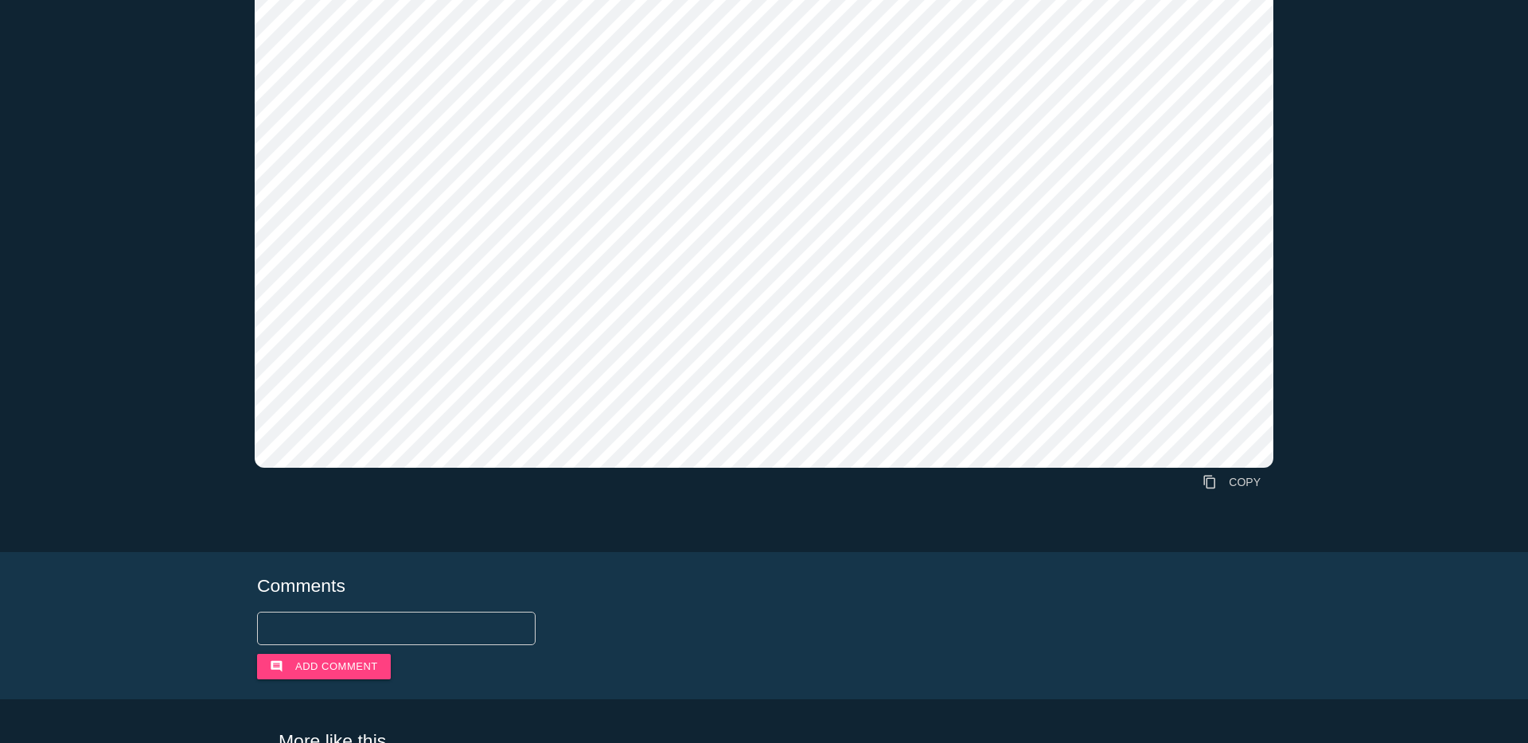
scroll to position [191, 0]
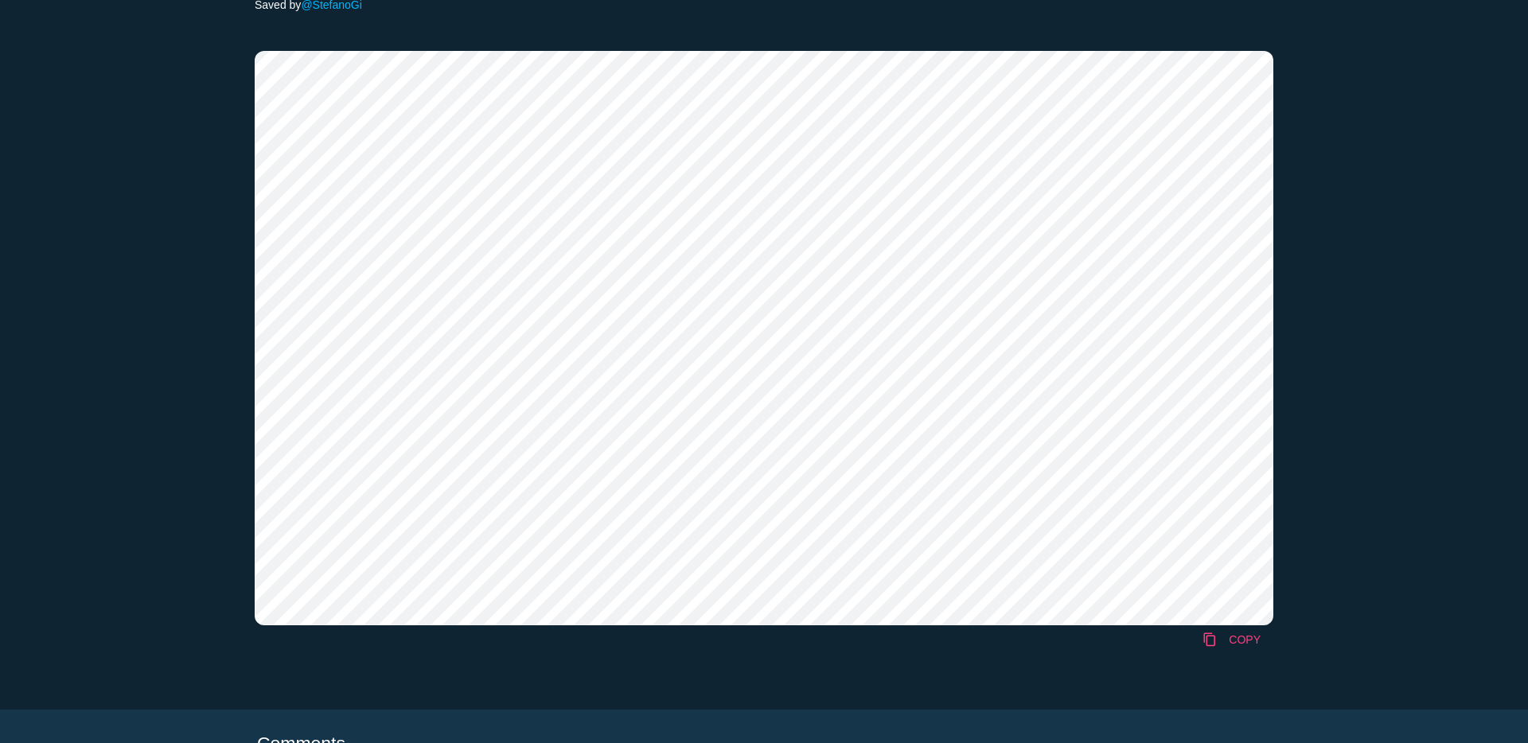
click at [1246, 640] on link "content_copy COPY" at bounding box center [1231, 639] width 84 height 29
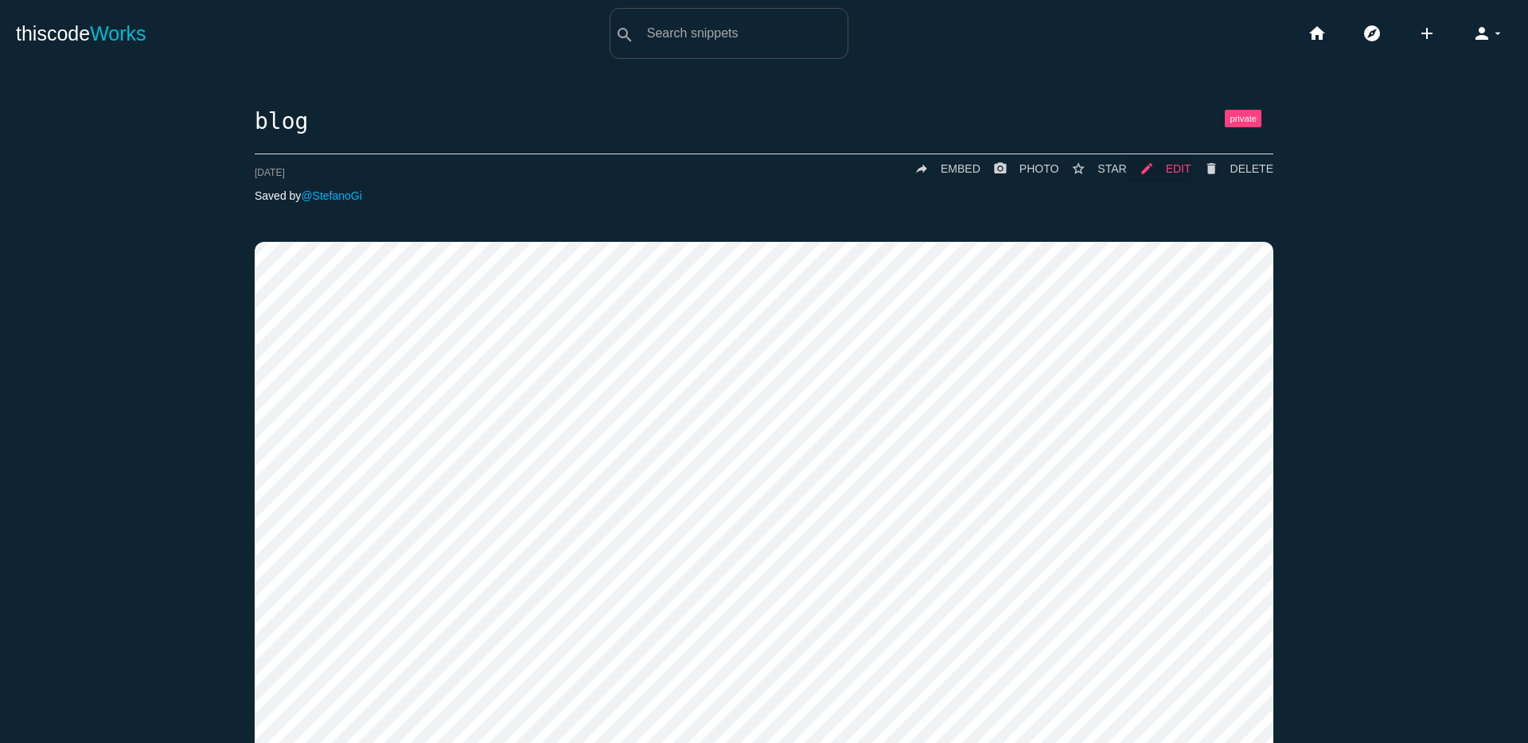
click at [1174, 170] on span "EDIT" at bounding box center [1178, 168] width 25 height 13
click at [1217, 171] on link "delete DELETE" at bounding box center [1232, 168] width 82 height 29
